Goal: Task Accomplishment & Management: Manage account settings

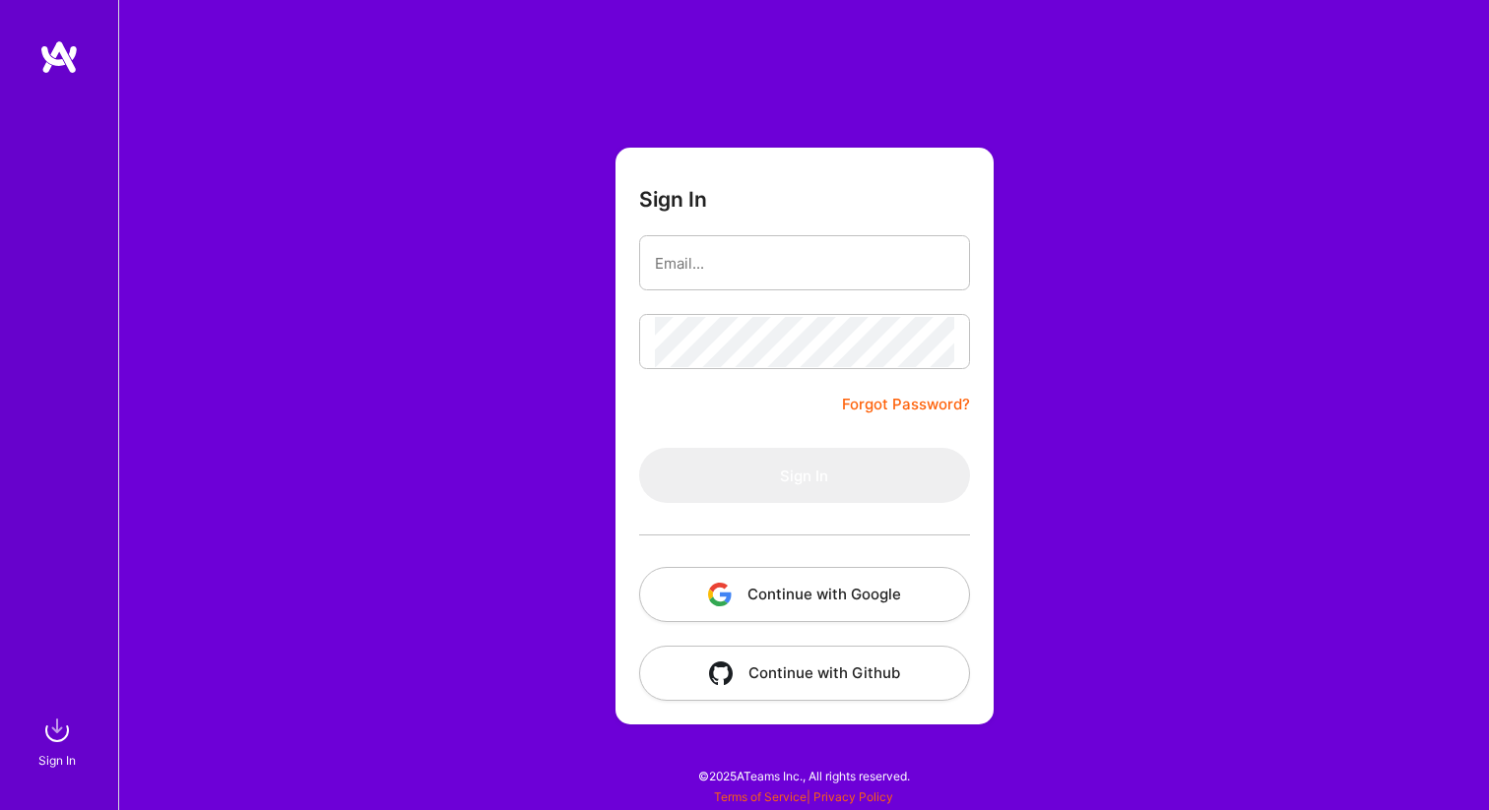
click at [868, 597] on button "Continue with Google" at bounding box center [804, 594] width 331 height 55
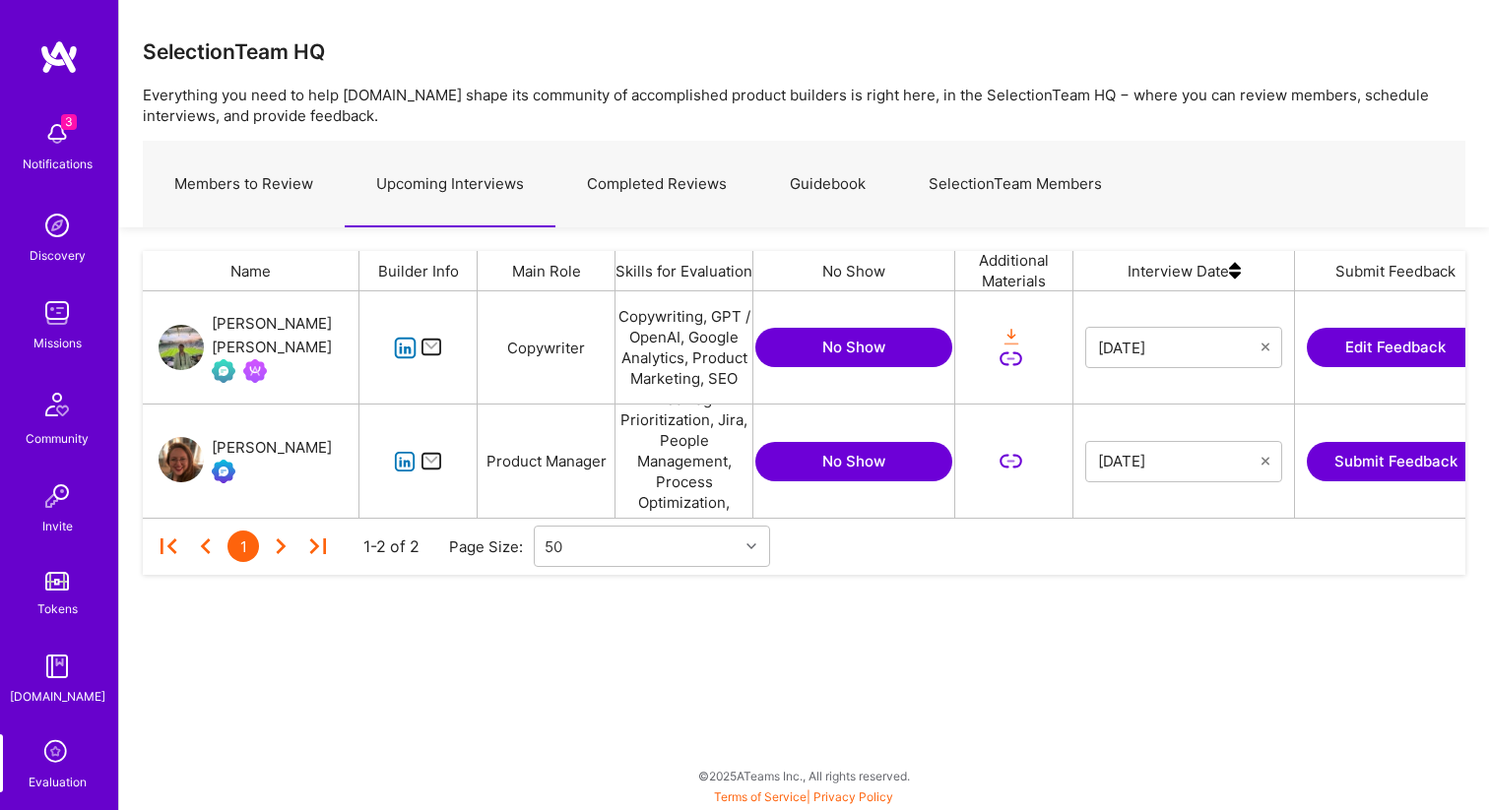
scroll to position [88, 0]
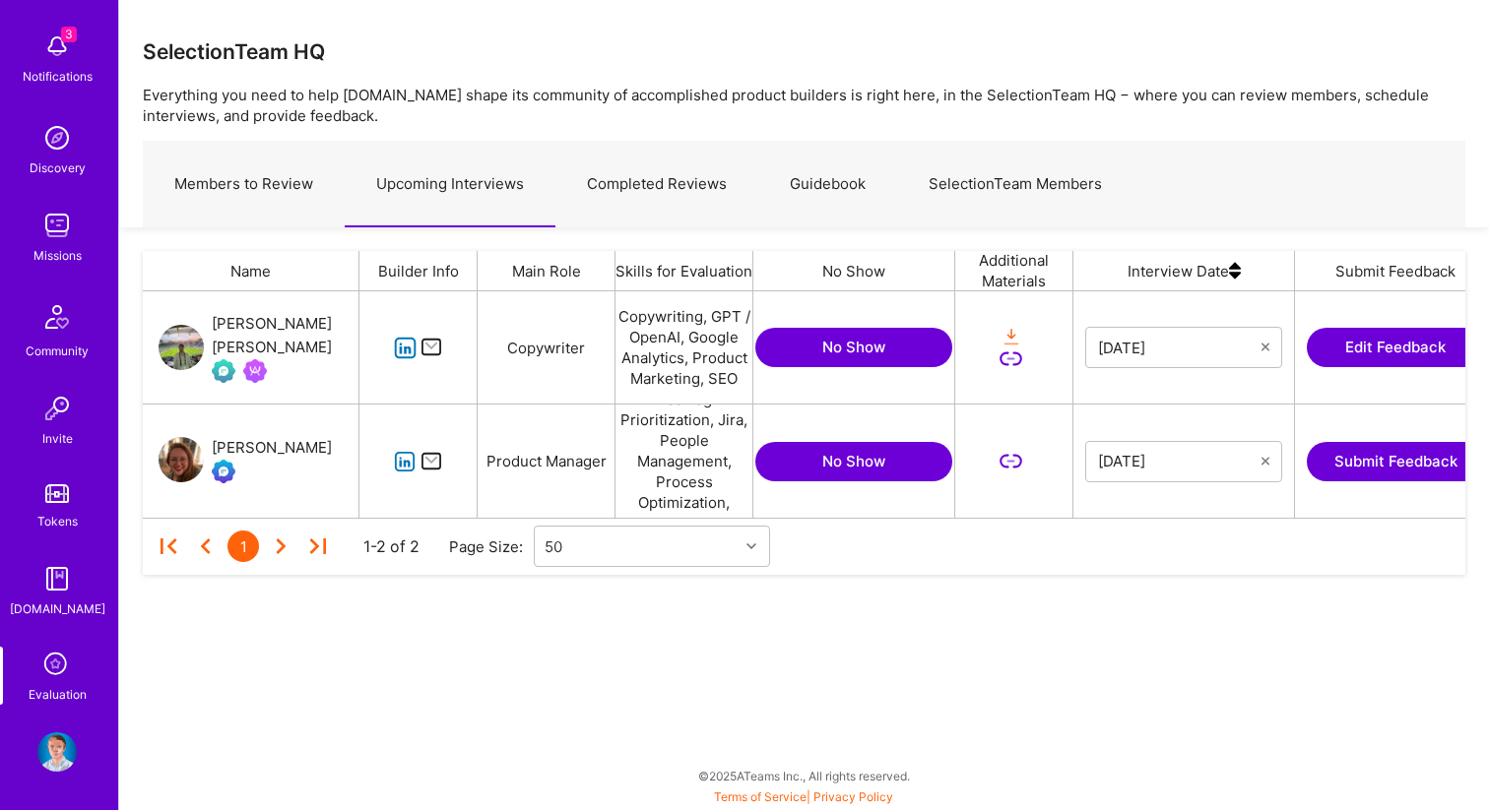
click at [51, 756] on img at bounding box center [56, 752] width 39 height 39
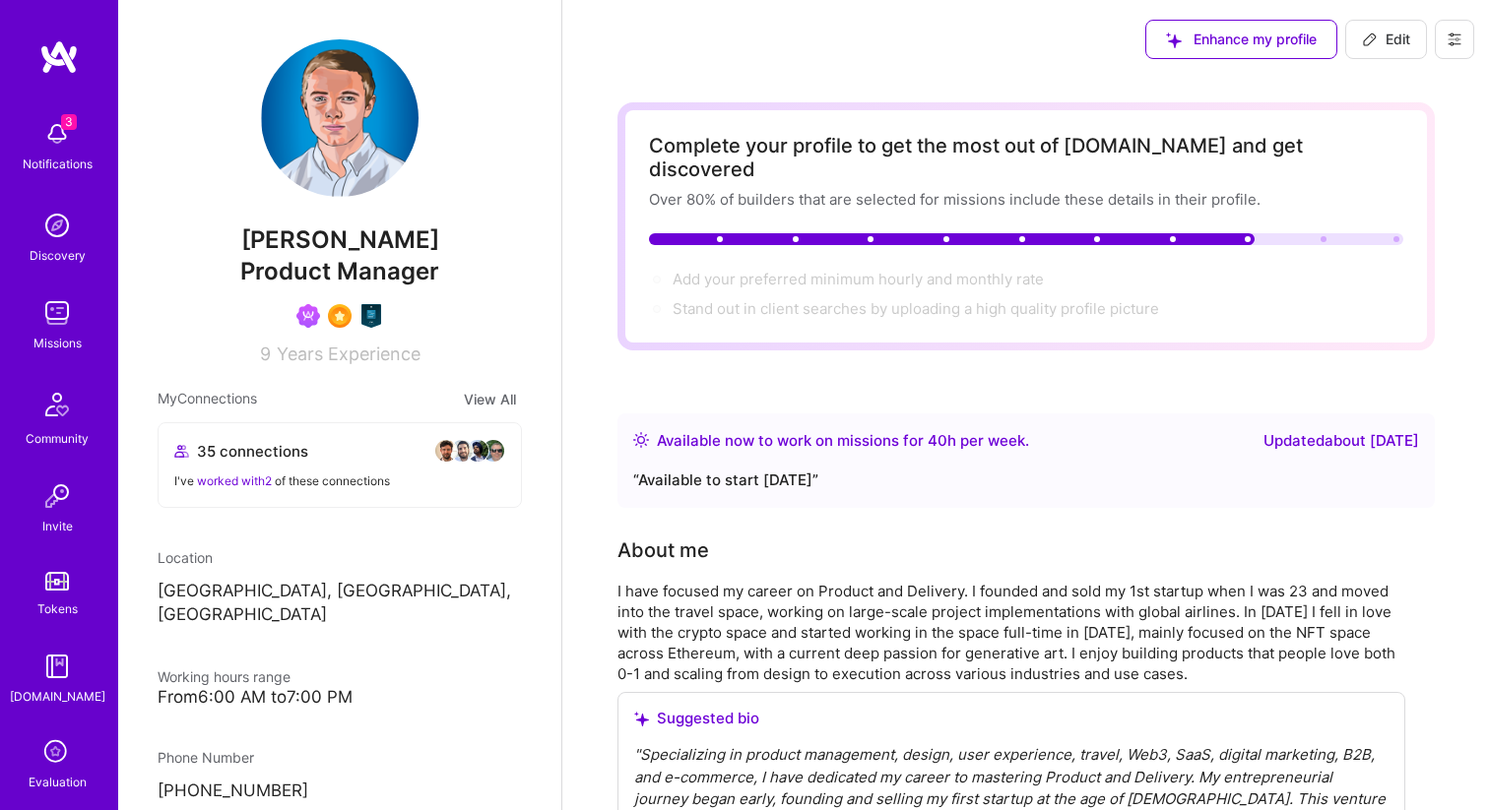
click at [900, 34] on div "Enhance my profile Edit" at bounding box center [1025, 39] width 927 height 79
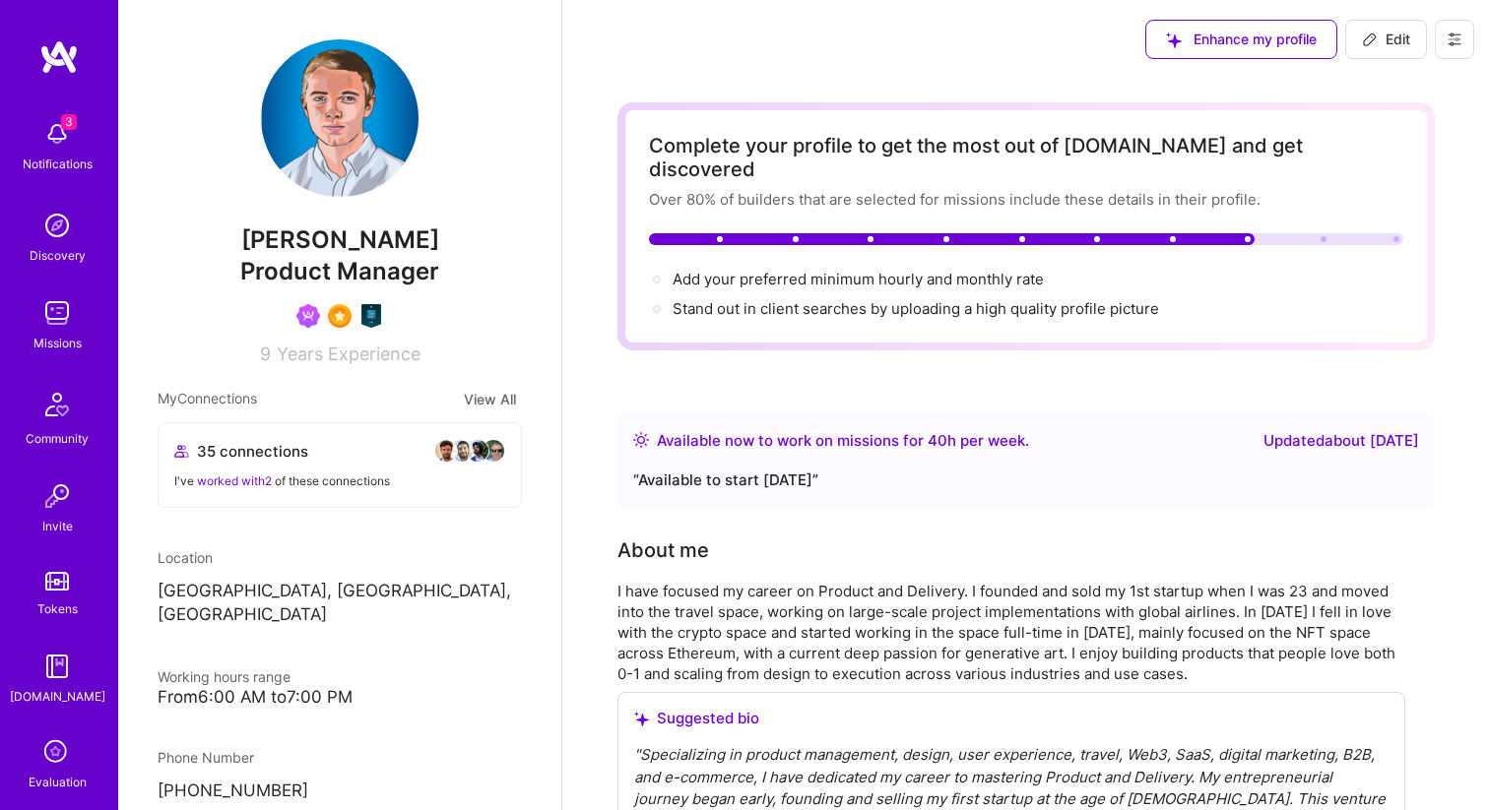
click at [963, 50] on div "Enhance my profile Edit" at bounding box center [1025, 39] width 927 height 79
click at [1448, 47] on button at bounding box center [1454, 39] width 39 height 39
click at [1407, 79] on button "Settings" at bounding box center [1400, 84] width 148 height 50
